Goal: Task Accomplishment & Management: Manage account settings

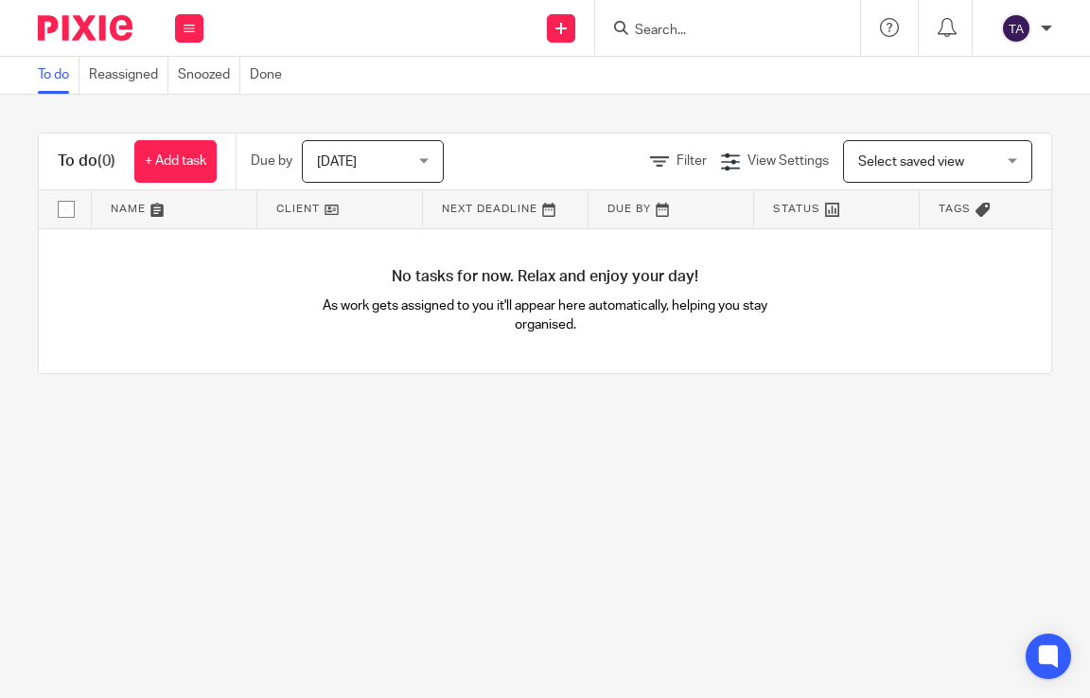
click at [677, 32] on input "Search" at bounding box center [718, 31] width 170 height 17
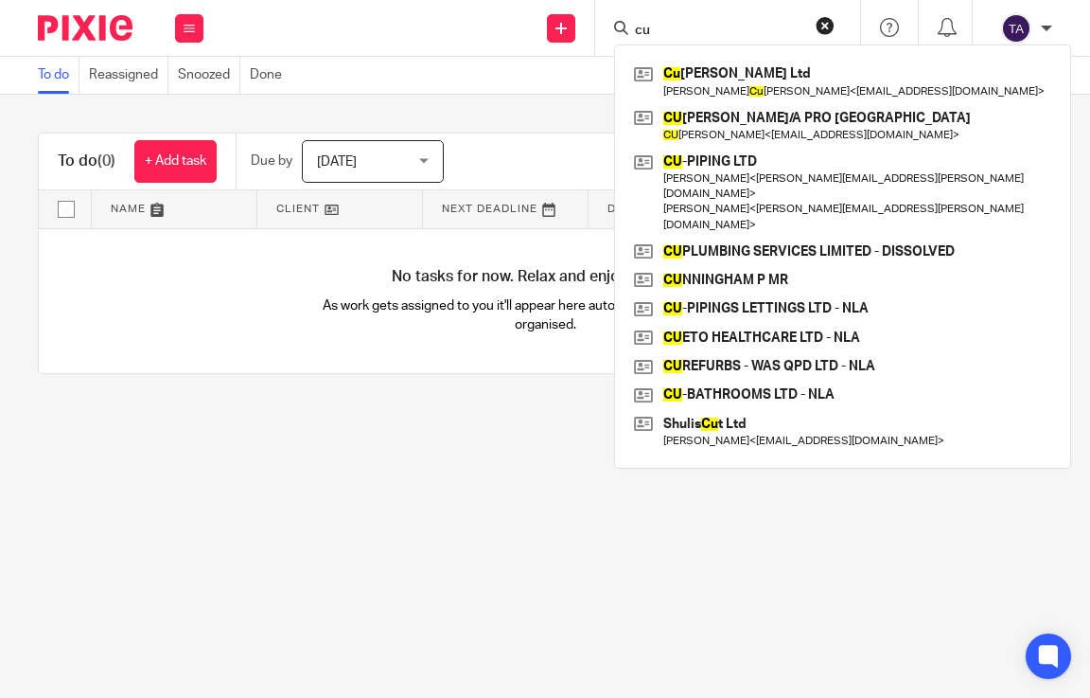
type input "c"
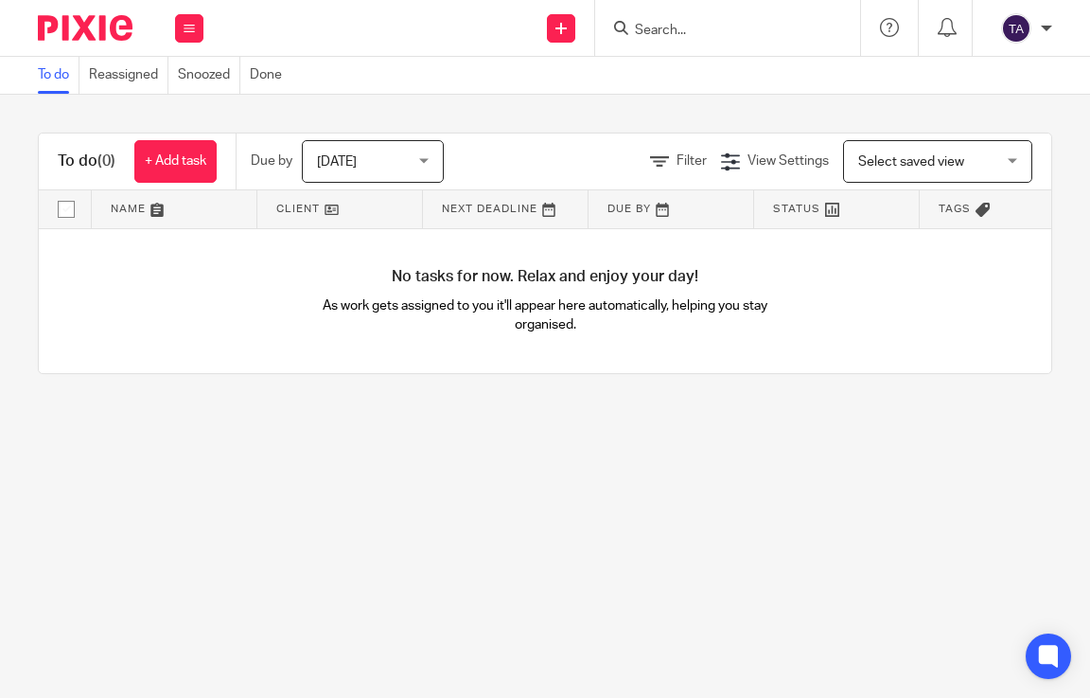
click at [697, 29] on input "Search" at bounding box center [718, 31] width 170 height 17
paste input "QUALITY BLINDS & NETS LIMITED"
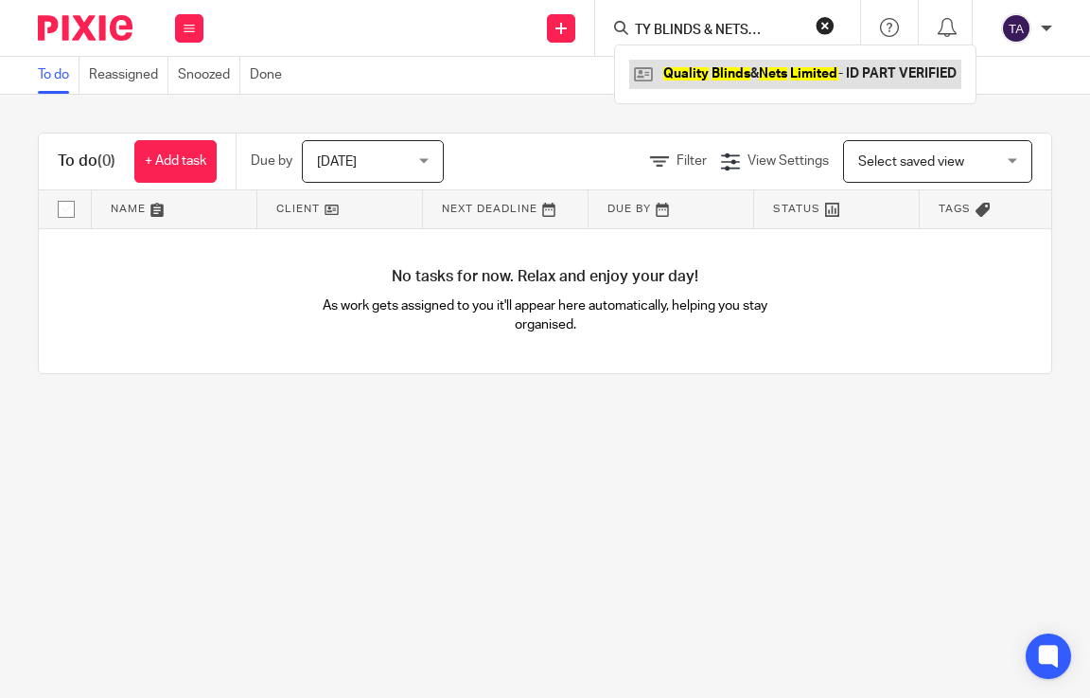
type input "QUALITY BLINDS & NETS LIMITED"
click at [698, 77] on link at bounding box center [795, 74] width 332 height 28
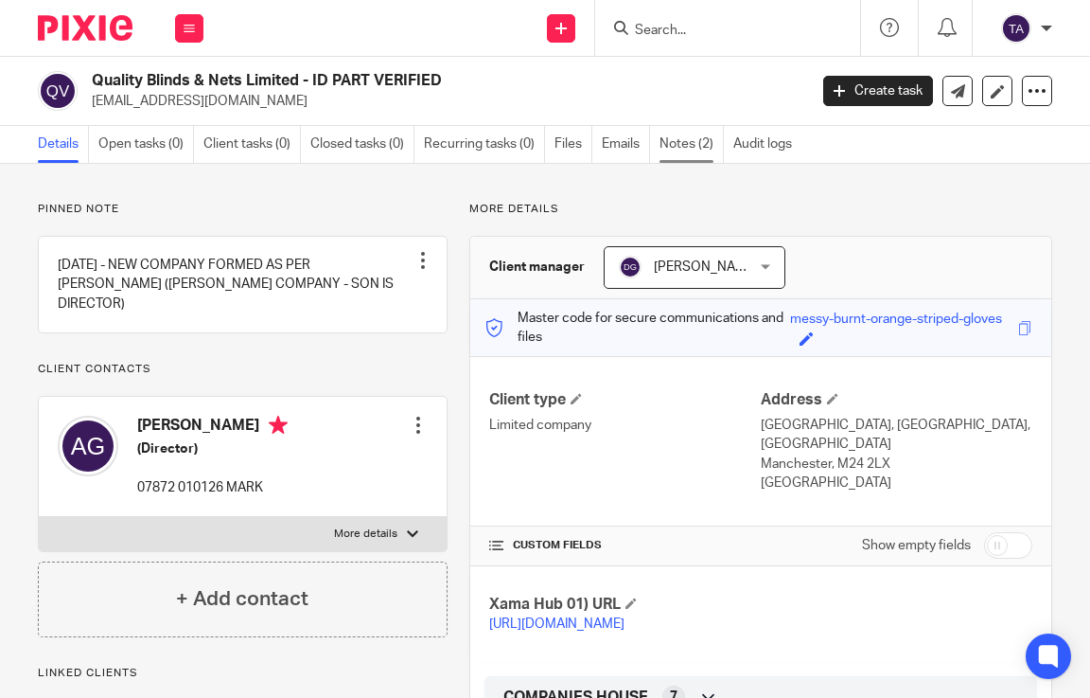
click at [692, 139] on link "Notes (2)" at bounding box center [692, 144] width 64 height 37
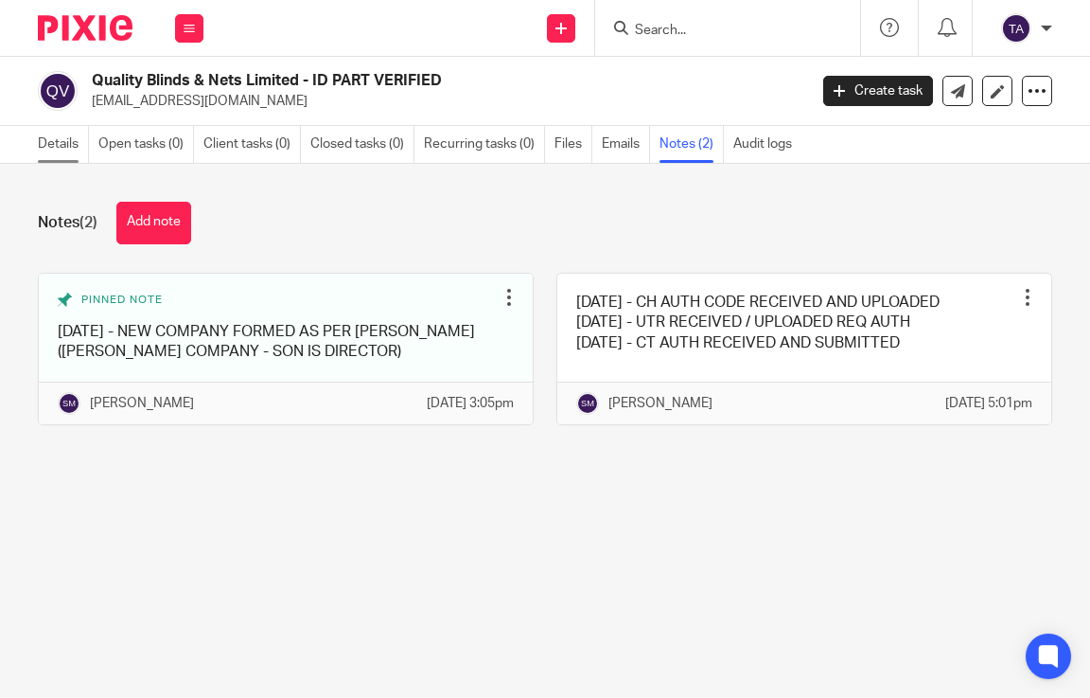
click at [51, 153] on link "Details" at bounding box center [63, 144] width 51 height 37
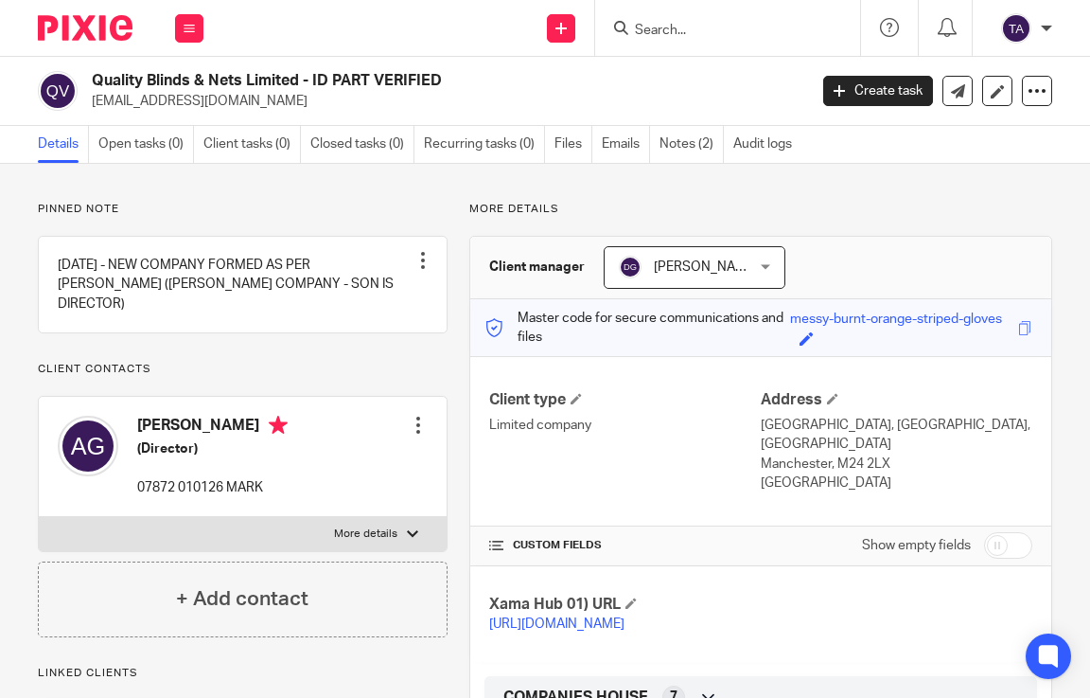
click at [359, 380] on div "Pinned note [DATE] - NEW COMPANY FORMED AS PER [PERSON_NAME] ([PERSON_NAME] COM…" at bounding box center [243, 419] width 410 height 435
click at [413, 422] on div at bounding box center [418, 424] width 19 height 19
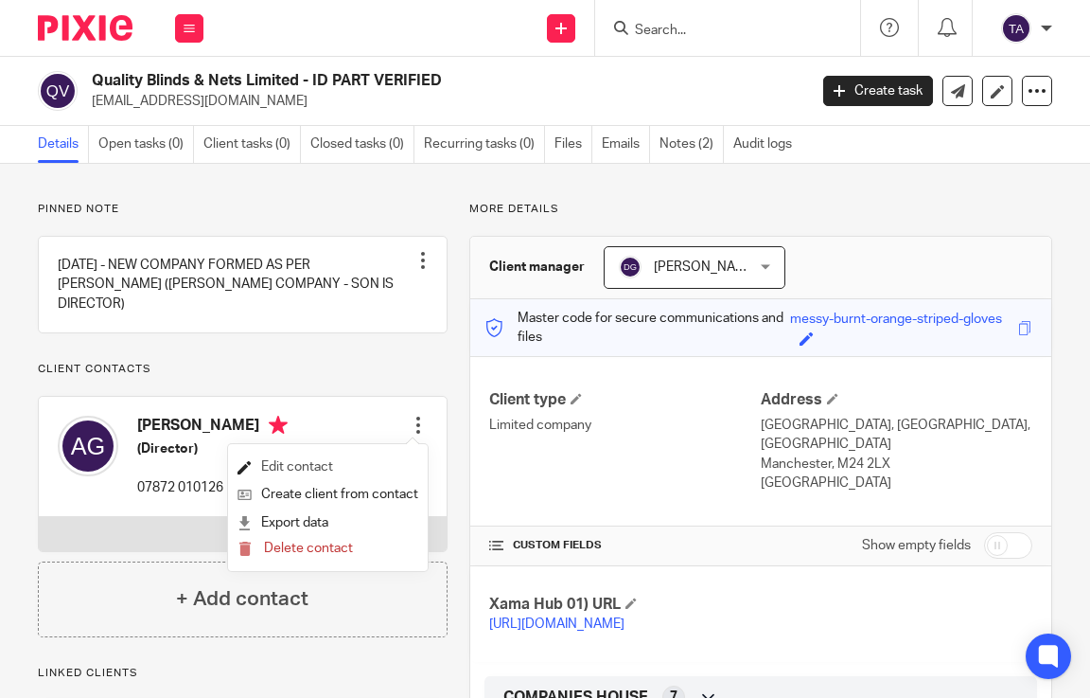
click at [331, 460] on link "Edit contact" at bounding box center [328, 466] width 181 height 27
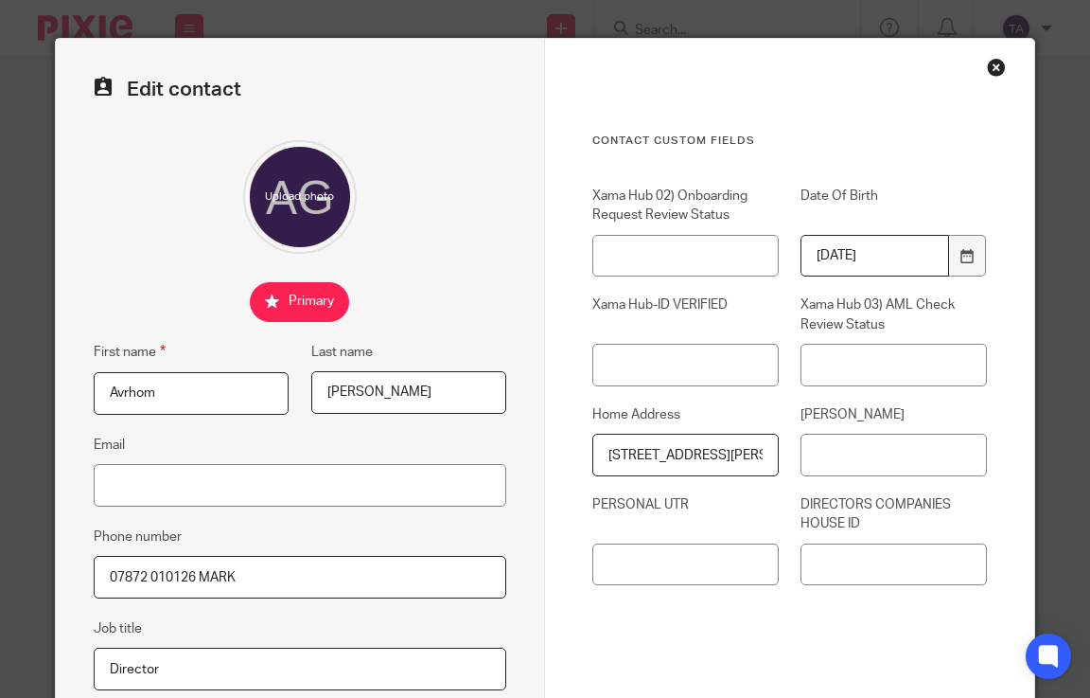
click at [992, 77] on div "Contact Custom fields Xama Hub 02) Onboarding Request Review Status Date Of Bir…" at bounding box center [789, 498] width 489 height 919
drag, startPoint x: 203, startPoint y: 377, endPoint x: 84, endPoint y: 378, distance: 119.3
click at [84, 378] on fieldset "First name Avrhom" at bounding box center [180, 378] width 218 height 74
click at [995, 66] on div "Close this dialog window" at bounding box center [996, 67] width 19 height 19
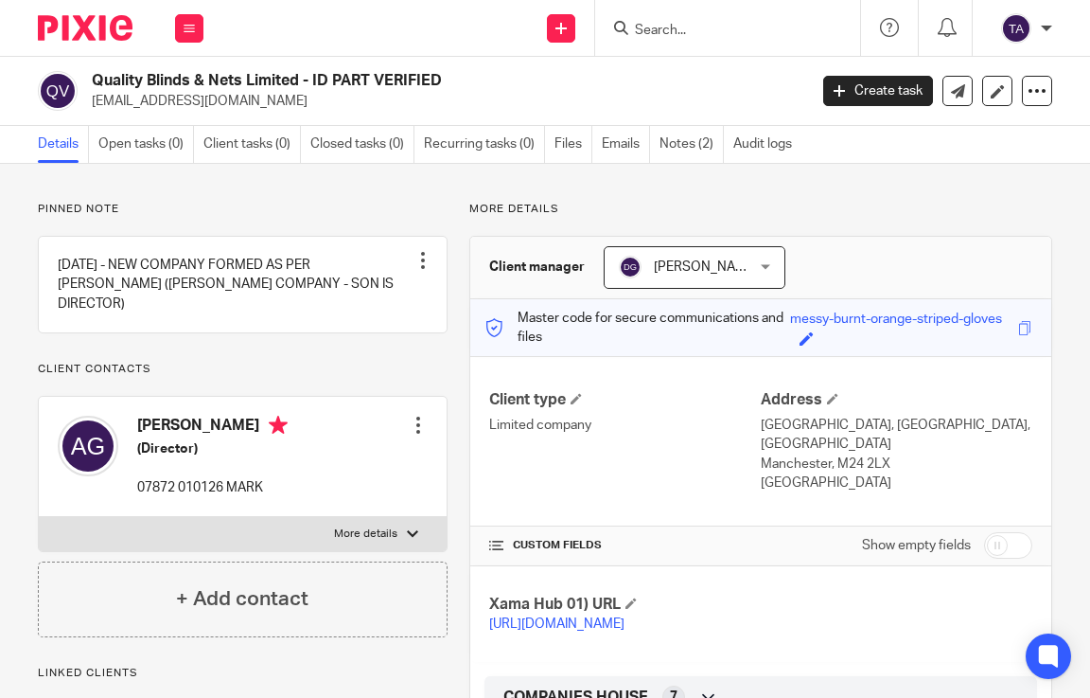
drag, startPoint x: 719, startPoint y: 42, endPoint x: 716, endPoint y: 32, distance: 9.9
click at [716, 32] on div at bounding box center [727, 28] width 265 height 56
click at [669, 24] on input "Search" at bounding box center [718, 31] width 170 height 17
click at [661, 26] on input "Search" at bounding box center [718, 31] width 170 height 17
paste input "Avrhom"
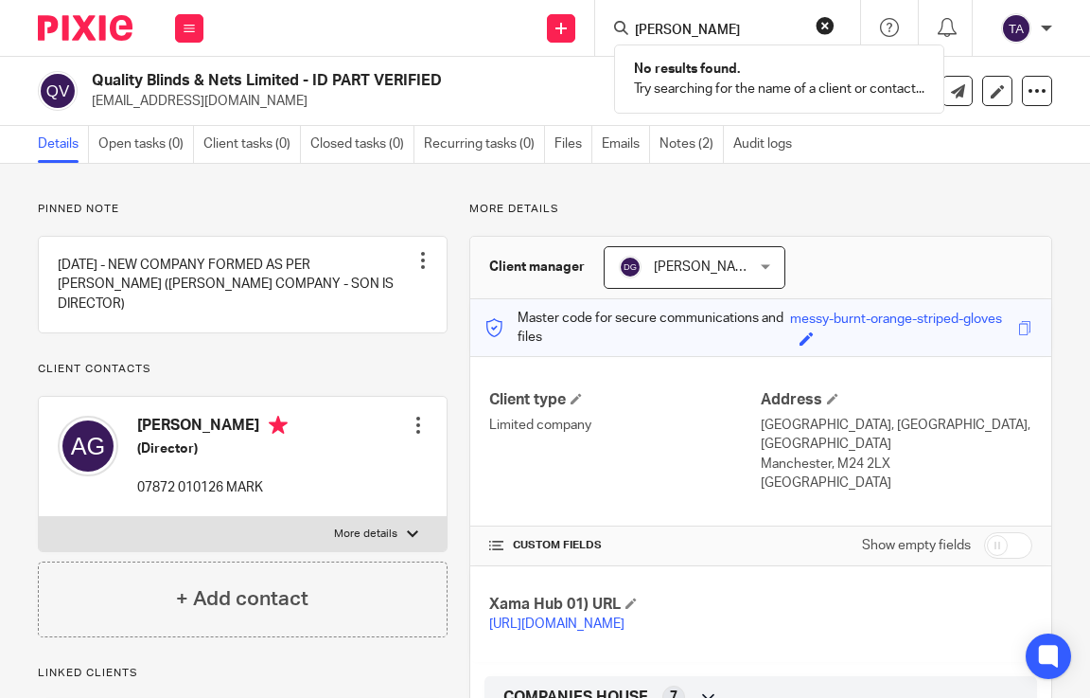
type input "Avrhom gross"
drag, startPoint x: 301, startPoint y: 80, endPoint x: 95, endPoint y: 80, distance: 206.3
click at [95, 80] on h2 "Quality Blinds & Nets Limited - ID PART VERIFIED" at bounding box center [373, 81] width 562 height 20
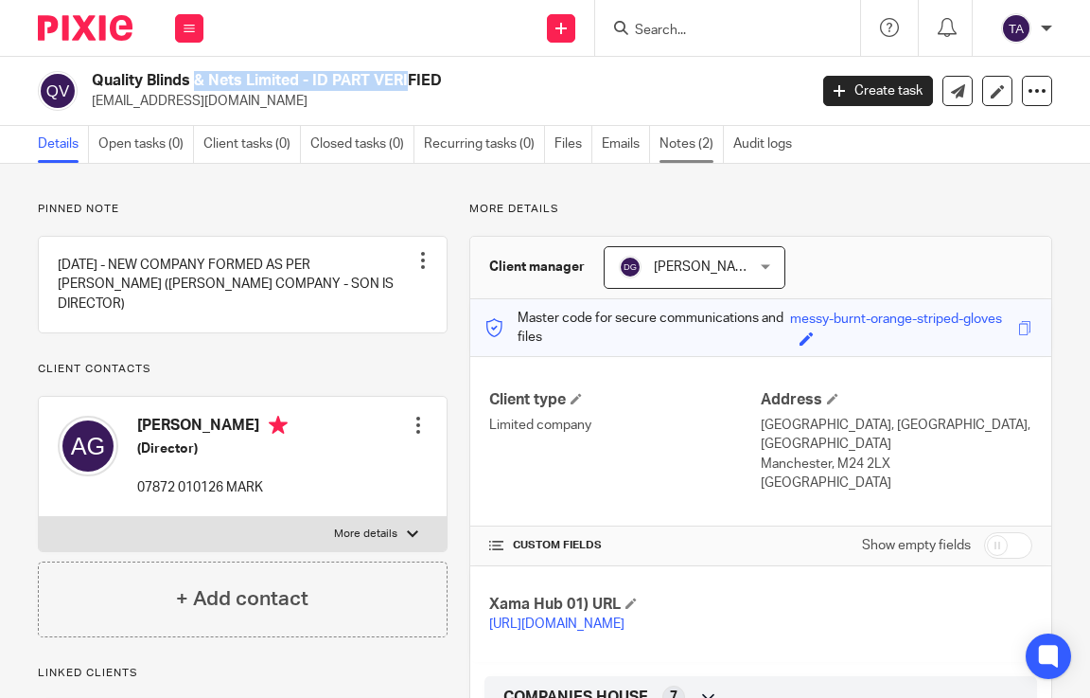
click at [682, 142] on link "Notes (2)" at bounding box center [692, 144] width 64 height 37
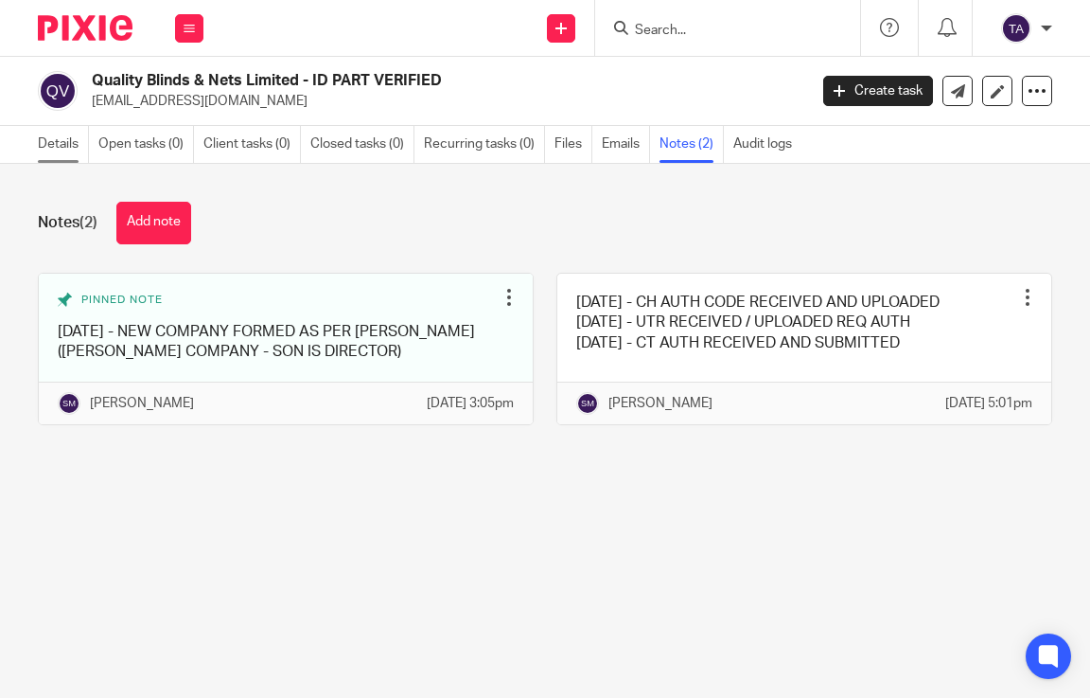
click at [58, 151] on link "Details" at bounding box center [63, 144] width 51 height 37
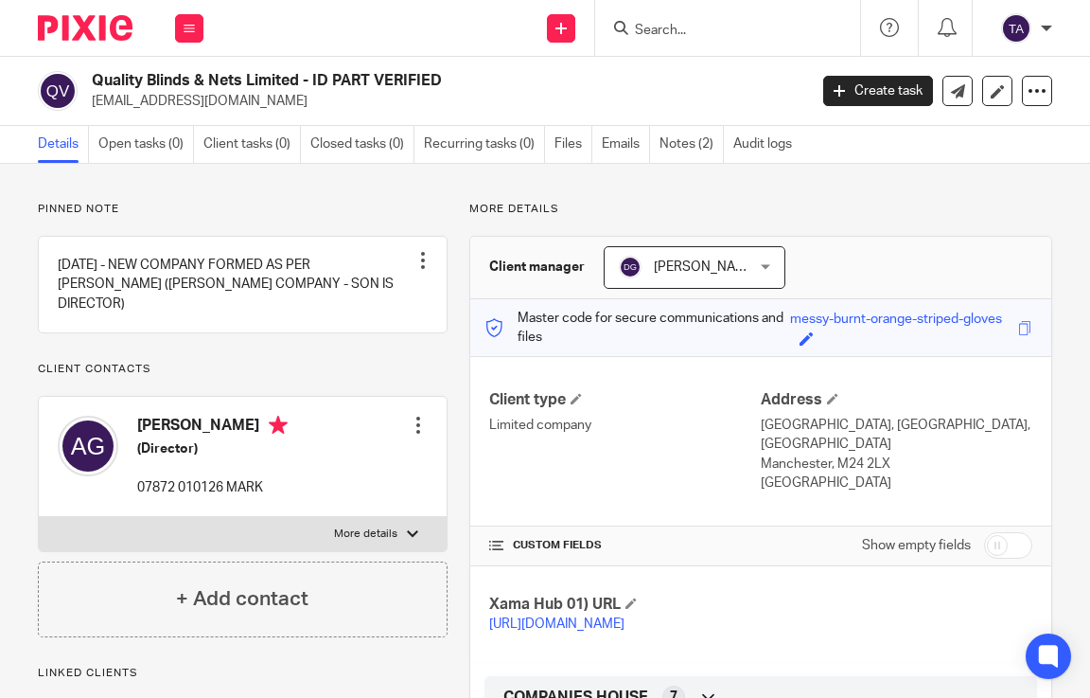
click at [415, 427] on div at bounding box center [418, 424] width 19 height 19
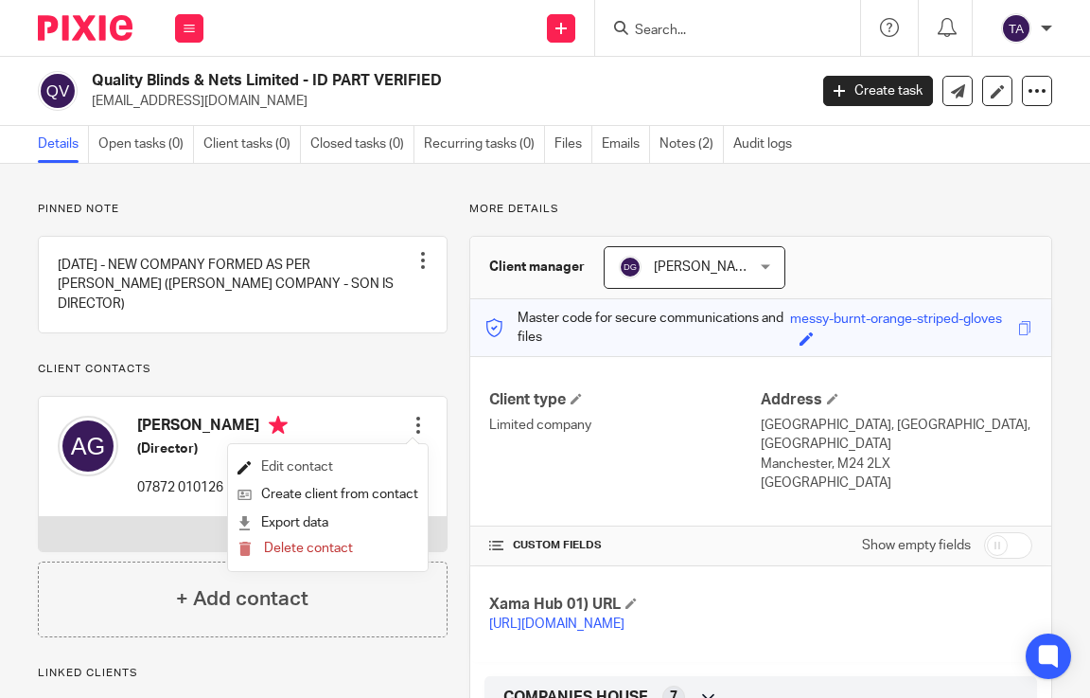
click at [332, 460] on link "Edit contact" at bounding box center [328, 466] width 181 height 27
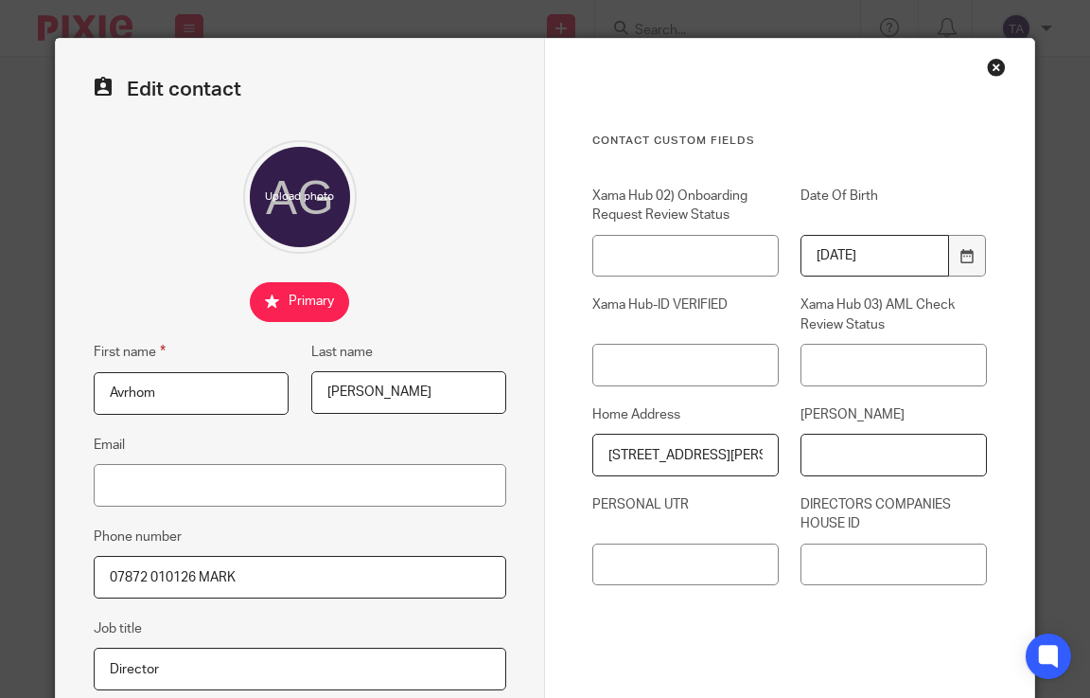
click at [883, 448] on input "[PERSON_NAME]" at bounding box center [894, 454] width 186 height 43
type input "p"
type input "PJ807579D"
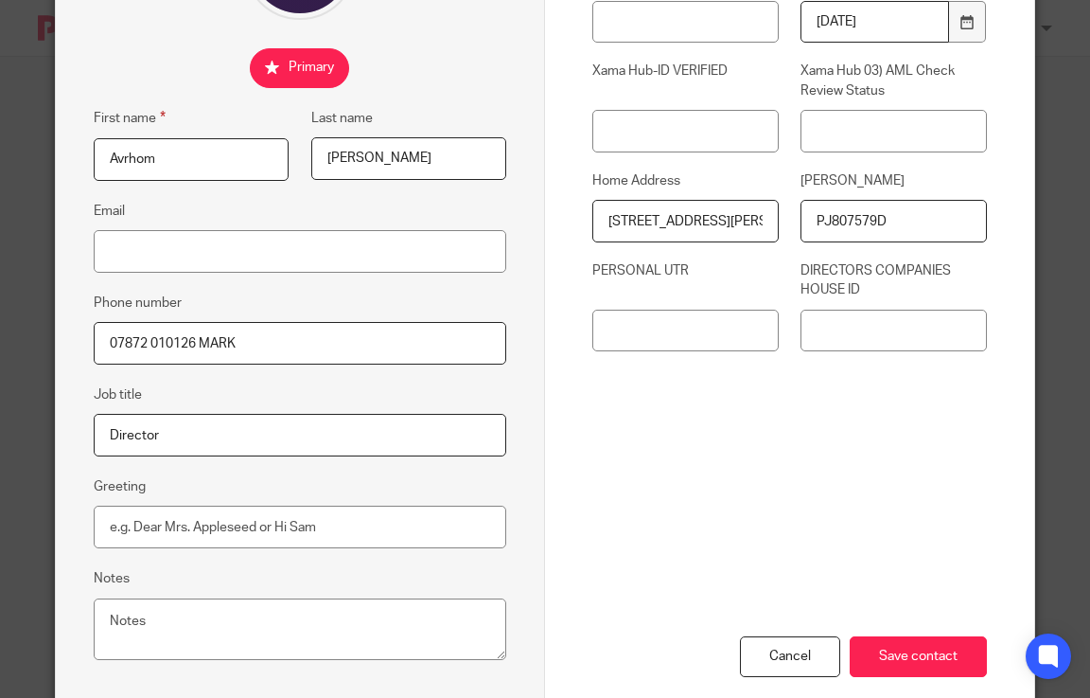
scroll to position [243, 0]
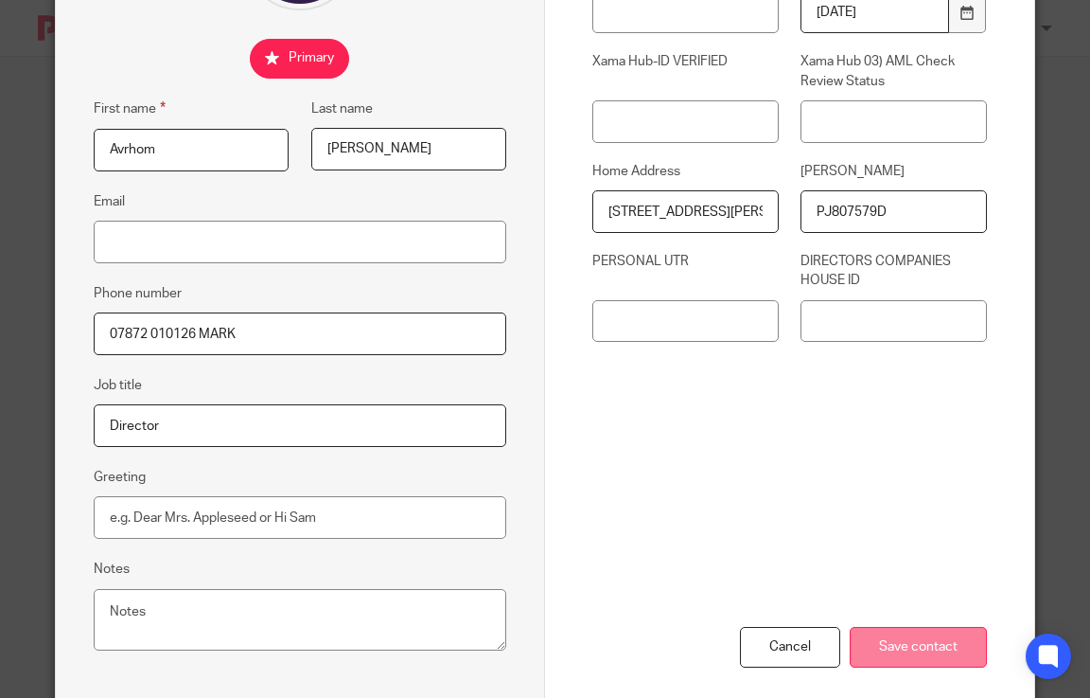
click at [931, 644] on input "Save contact" at bounding box center [918, 647] width 137 height 41
click at [644, 207] on input "[STREET_ADDRESS][PERSON_NAME]" at bounding box center [685, 211] width 186 height 43
drag, startPoint x: 701, startPoint y: 208, endPoint x: 823, endPoint y: 226, distance: 123.4
click at [823, 226] on div "Xama Hub 02) Onboarding Request Review Status Date Of Birth [DEMOGRAPHIC_DATA] …" at bounding box center [779, 151] width 417 height 417
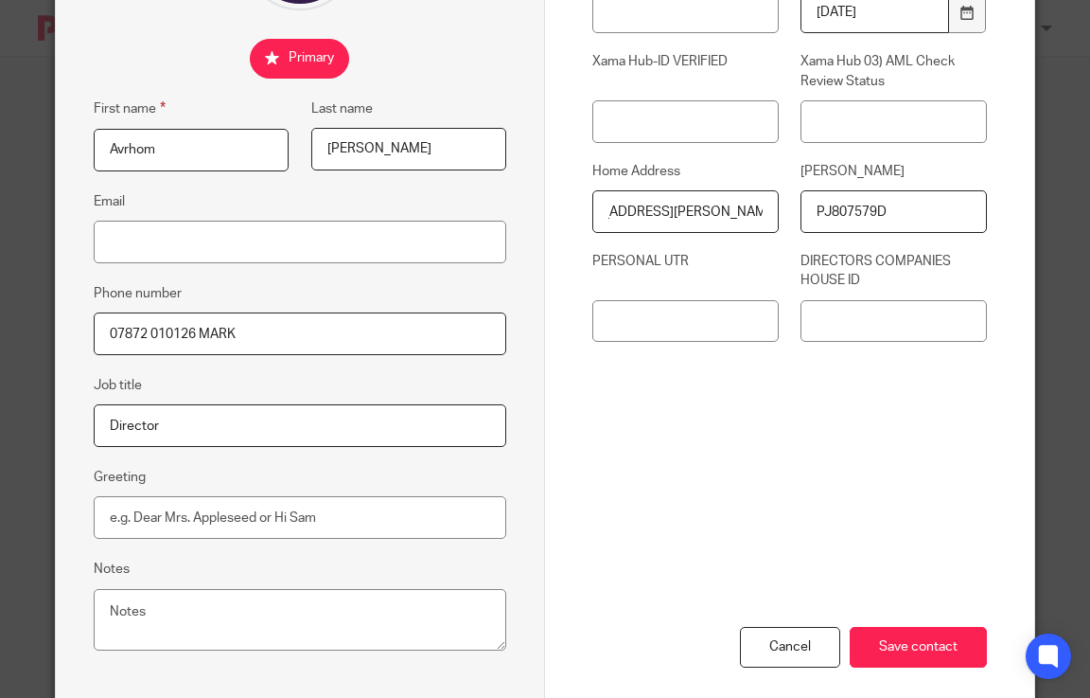
click at [726, 208] on input "[STREET_ADDRESS][PERSON_NAME]" at bounding box center [685, 211] width 186 height 43
drag, startPoint x: 715, startPoint y: 208, endPoint x: 810, endPoint y: 219, distance: 96.2
click at [810, 219] on div "Xama Hub 02) Onboarding Request Review Status Date Of Birth [DEMOGRAPHIC_DATA] …" at bounding box center [779, 151] width 417 height 417
drag, startPoint x: 711, startPoint y: 210, endPoint x: 805, endPoint y: 214, distance: 94.7
click at [805, 214] on div "Xama Hub 02) Onboarding Request Review Status Date Of Birth [DEMOGRAPHIC_DATA] …" at bounding box center [779, 151] width 417 height 417
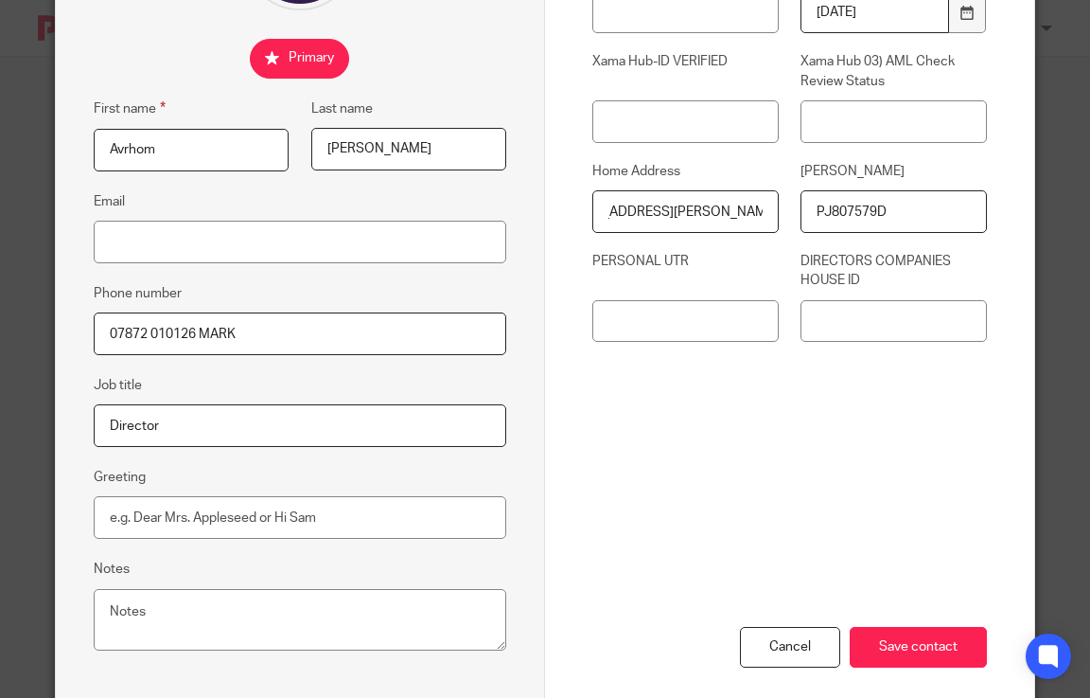
scroll to position [0, 0]
drag, startPoint x: 926, startPoint y: 217, endPoint x: 786, endPoint y: 210, distance: 140.2
click at [786, 210] on div "[PERSON_NAME] PJ807579D" at bounding box center [883, 197] width 208 height 71
drag, startPoint x: 410, startPoint y: 159, endPoint x: 288, endPoint y: 142, distance: 123.3
click at [289, 142] on fieldset "Last name [PERSON_NAME]" at bounding box center [398, 134] width 218 height 74
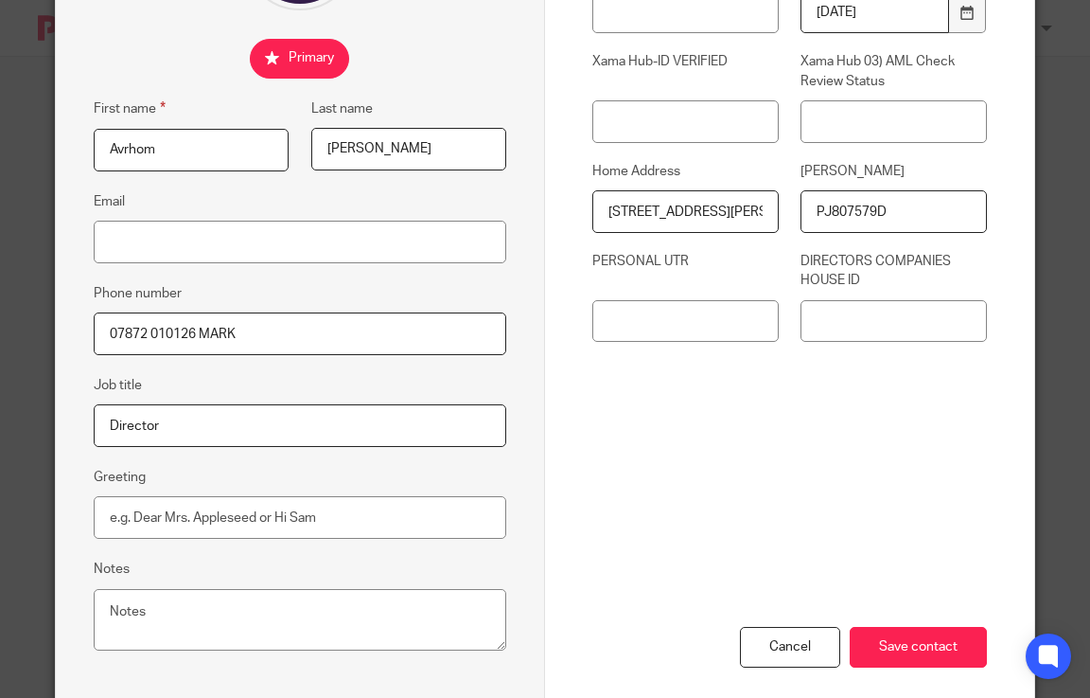
click at [216, 155] on input "Avrhom" at bounding box center [191, 150] width 195 height 43
drag, startPoint x: 216, startPoint y: 155, endPoint x: 79, endPoint y: 154, distance: 136.3
click at [79, 154] on fieldset "First name Avrhom" at bounding box center [180, 134] width 218 height 74
drag, startPoint x: 915, startPoint y: 647, endPoint x: 820, endPoint y: 658, distance: 96.2
click at [916, 647] on input "Save contact" at bounding box center [918, 647] width 137 height 41
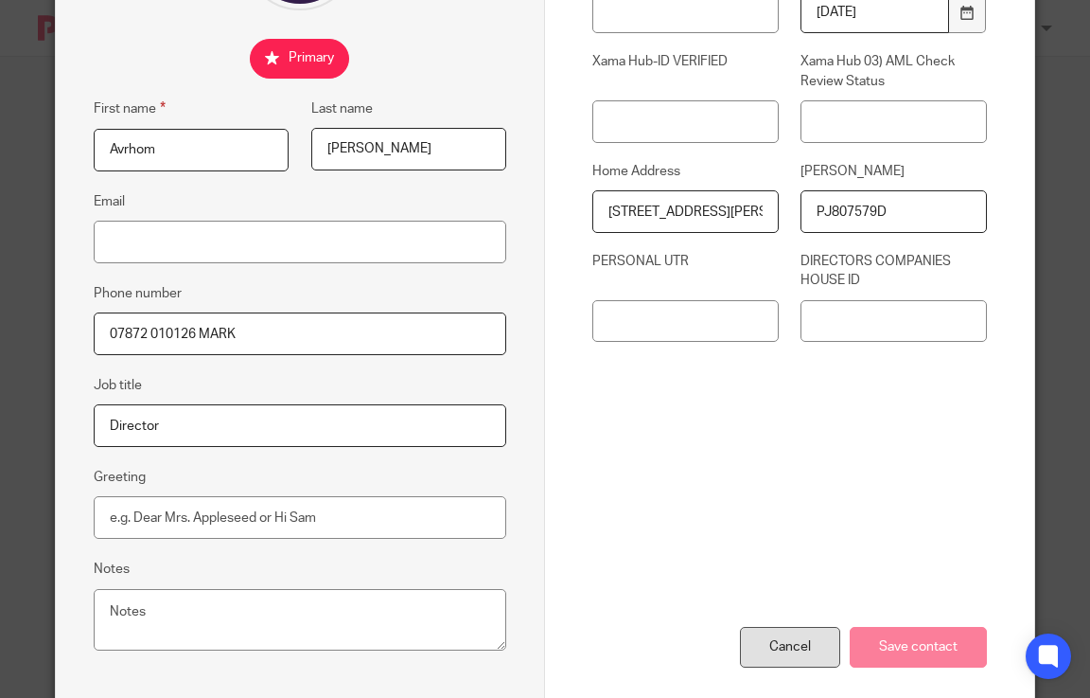
click at [790, 659] on div "Cancel" at bounding box center [790, 647] width 100 height 41
